Goal: Information Seeking & Learning: Understand process/instructions

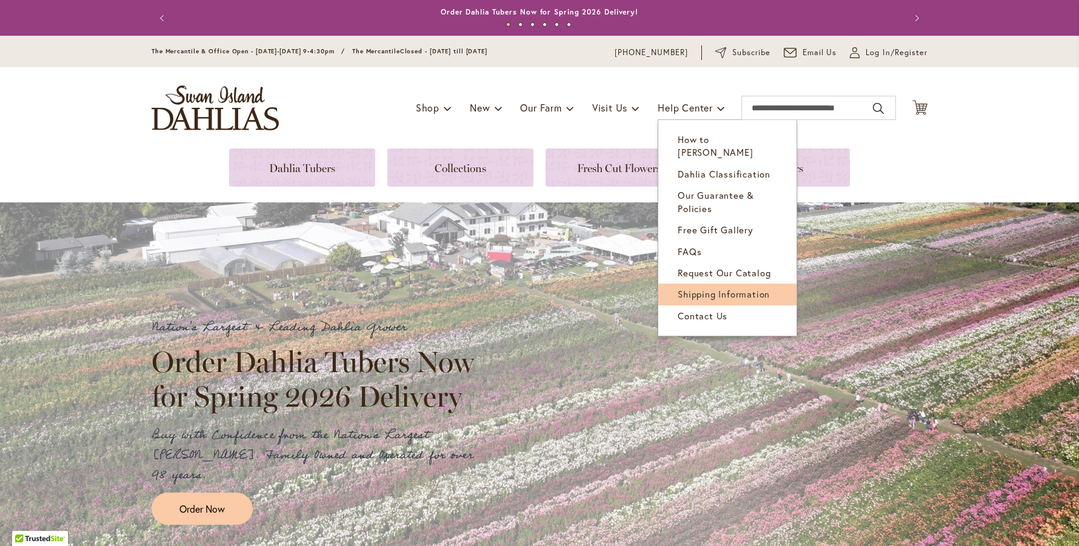
type input "******"
click at [687, 288] on span "Shipping Information" at bounding box center [724, 294] width 92 height 12
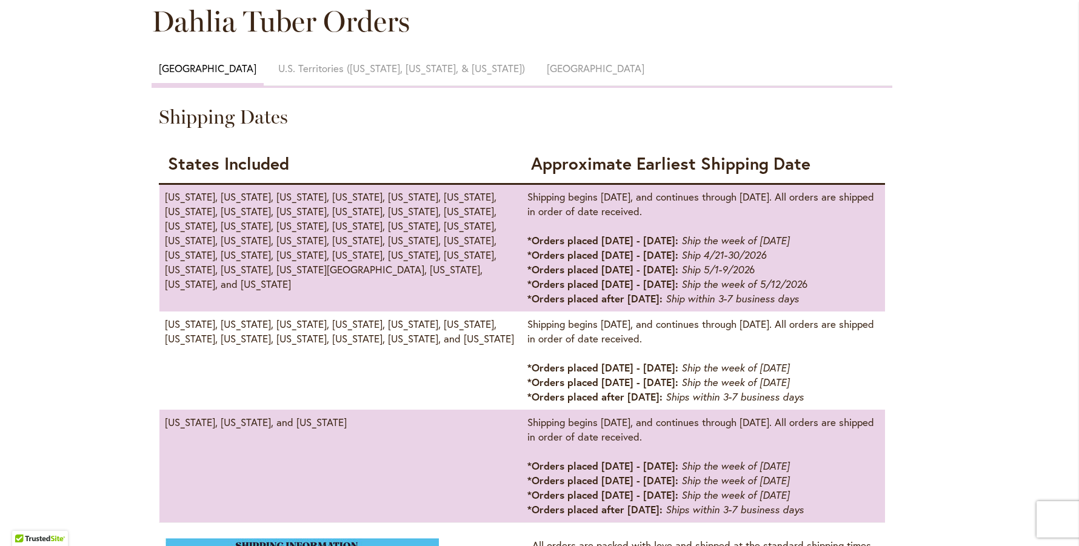
scroll to position [667, 0]
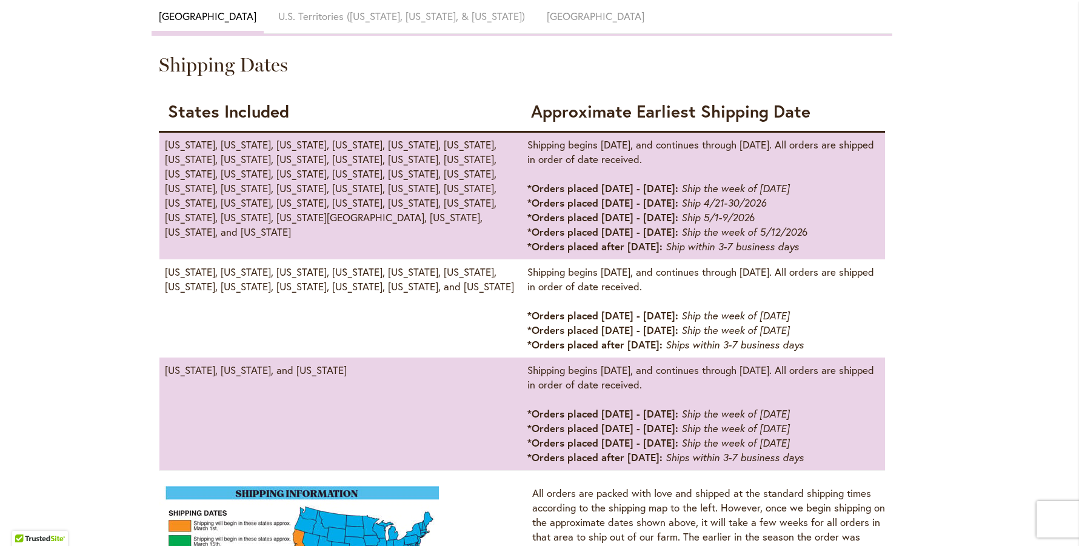
type input "******"
